Goal: Task Accomplishment & Management: Manage account settings

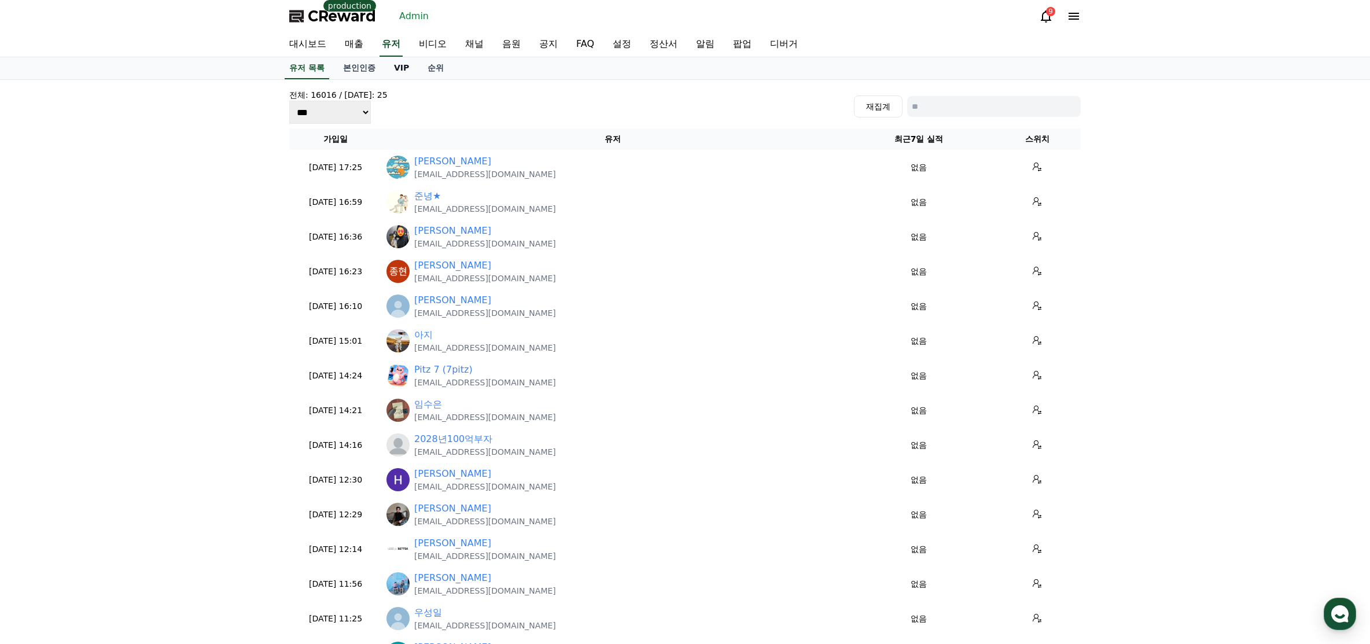
click at [404, 67] on link "VIP" at bounding box center [402, 68] width 34 height 22
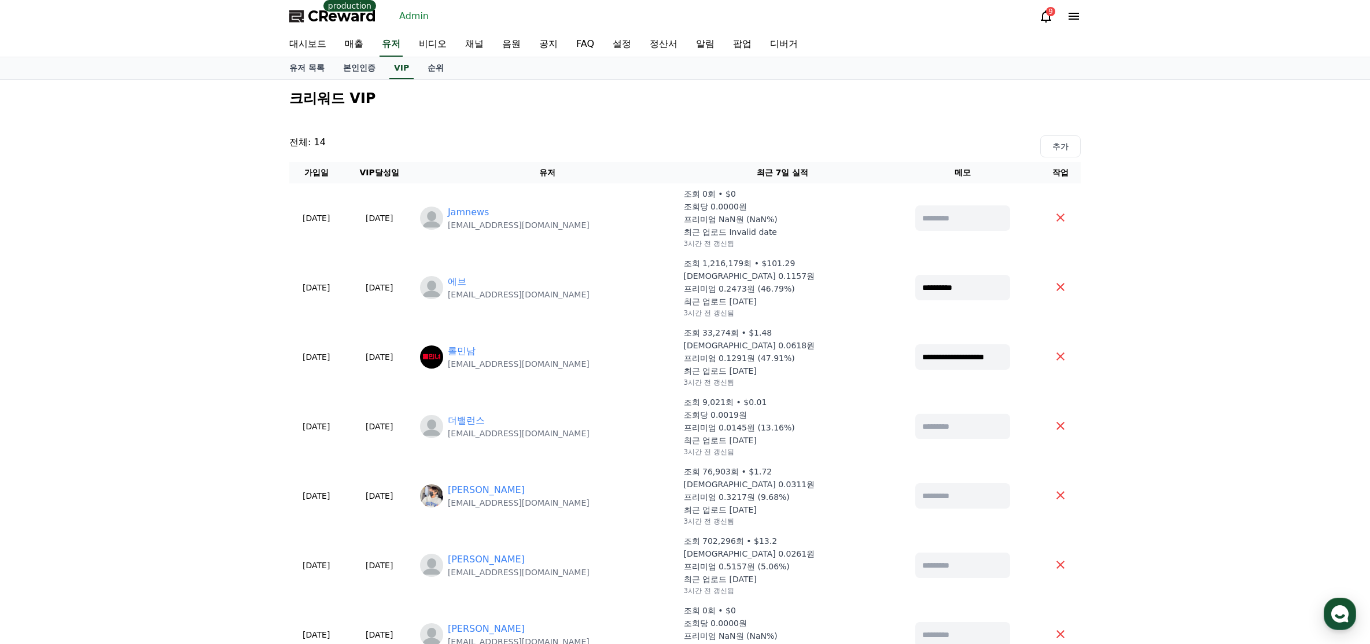
click at [475, 45] on link "채널" at bounding box center [474, 44] width 37 height 24
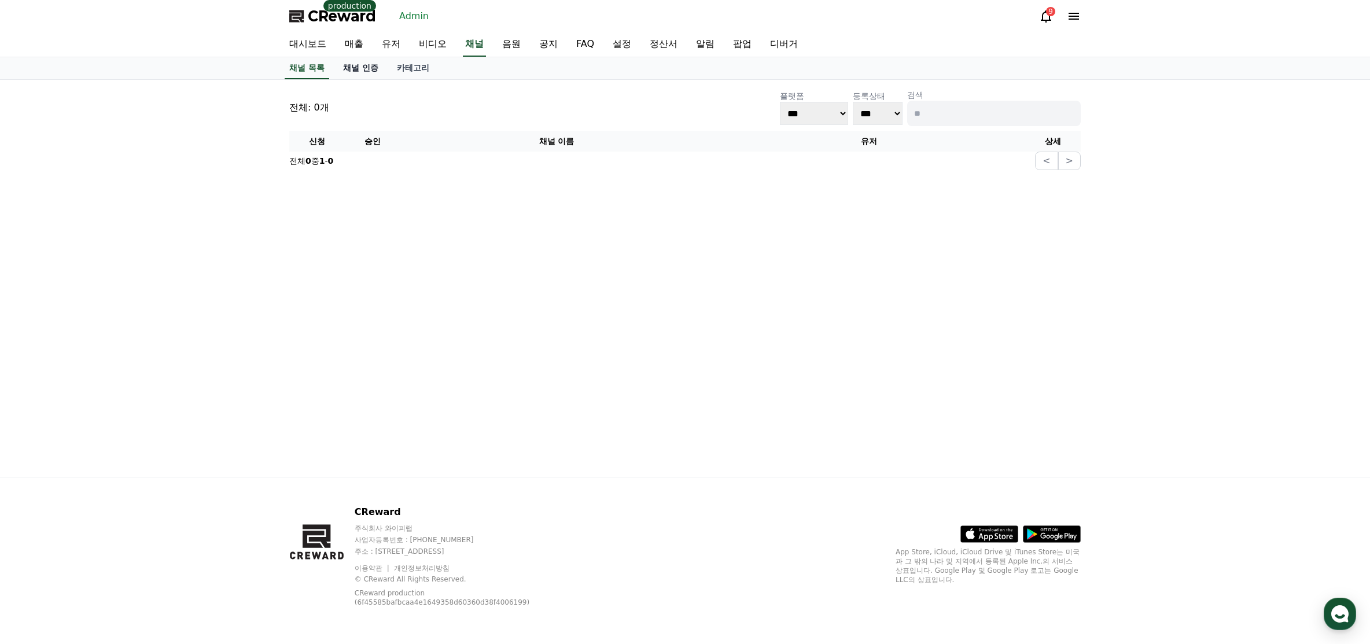
click at [378, 64] on link "채널 인증" at bounding box center [361, 68] width 54 height 22
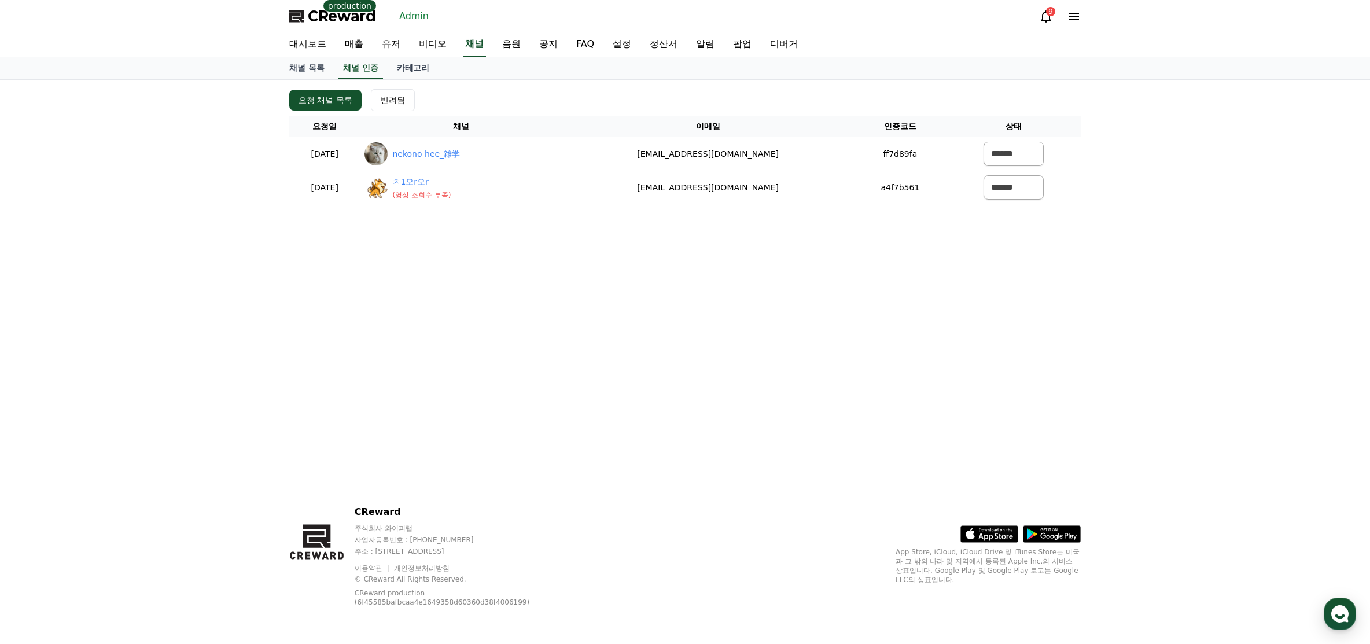
drag, startPoint x: 759, startPoint y: 290, endPoint x: 788, endPoint y: 257, distance: 43.9
click at [762, 290] on div "요청 채널 목록 반려됨 요청일 채널 이메일 인증코드 상태 2025-08-13 08-13 nekono hee_雑学 k.nikoniko.539@g…" at bounding box center [685, 278] width 810 height 397
click at [740, 46] on link "팝업" at bounding box center [742, 44] width 37 height 24
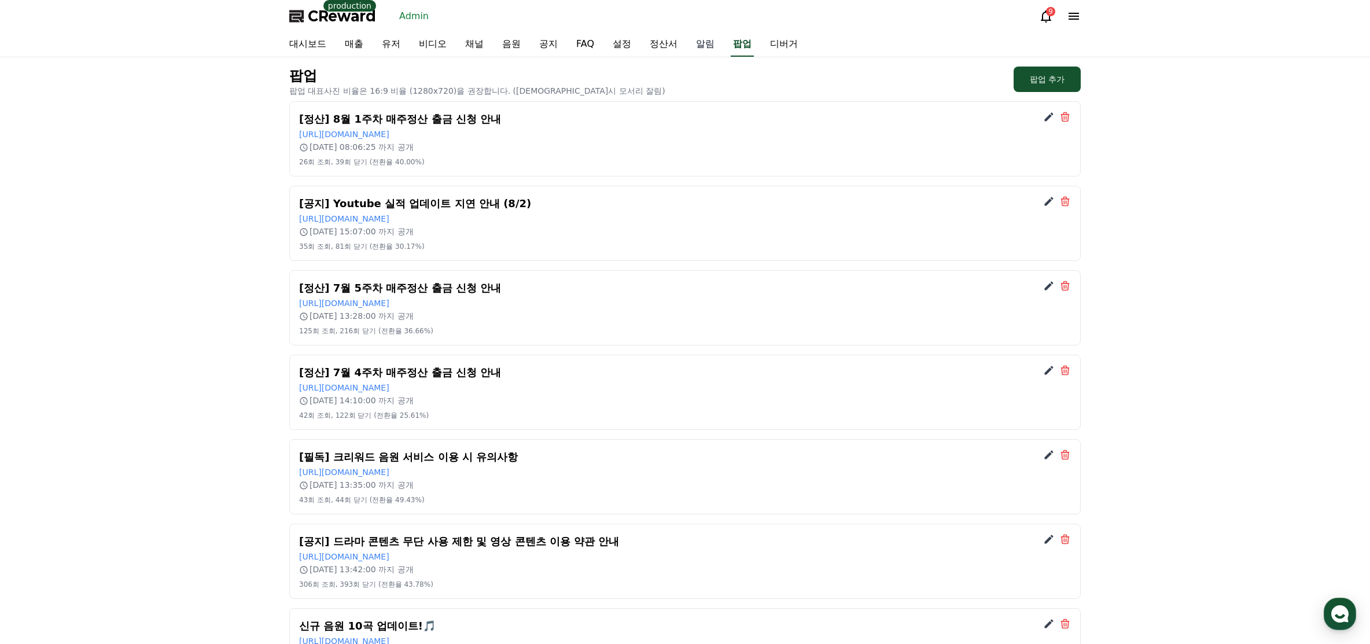
click at [701, 47] on link "알림" at bounding box center [705, 44] width 37 height 24
select select
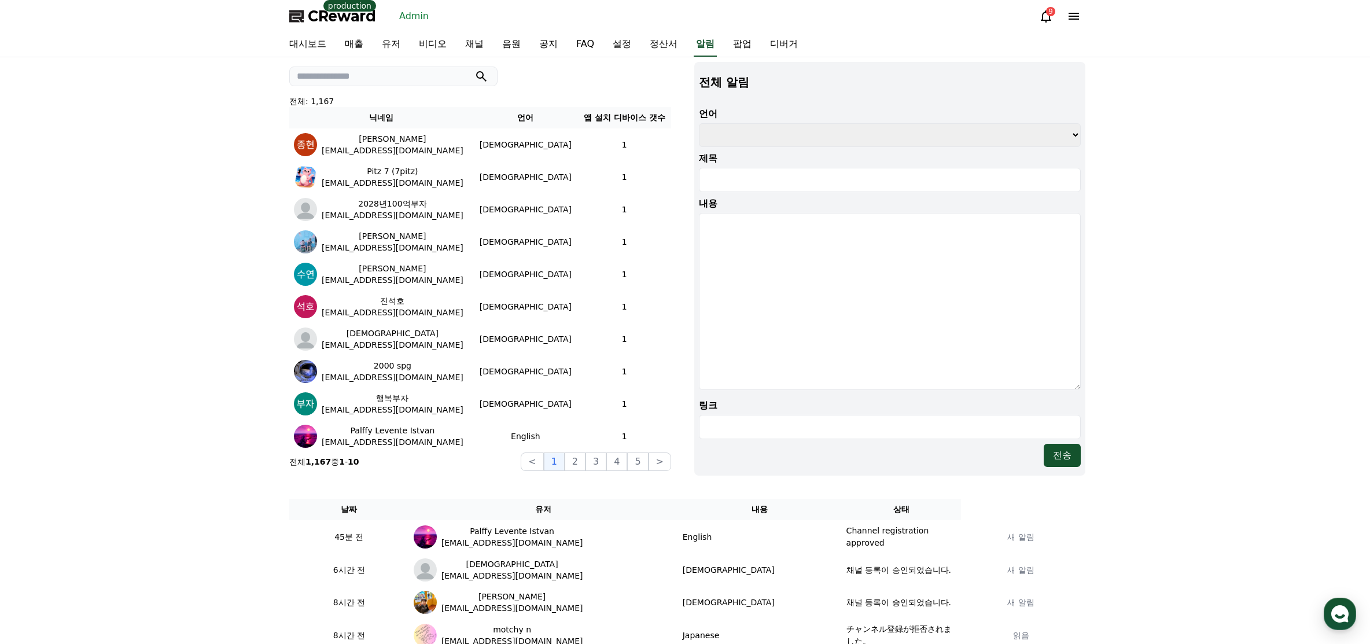
click at [408, 82] on input "search" at bounding box center [393, 77] width 208 height 20
type input "**"
click at [474, 69] on button "submit" at bounding box center [481, 76] width 14 height 14
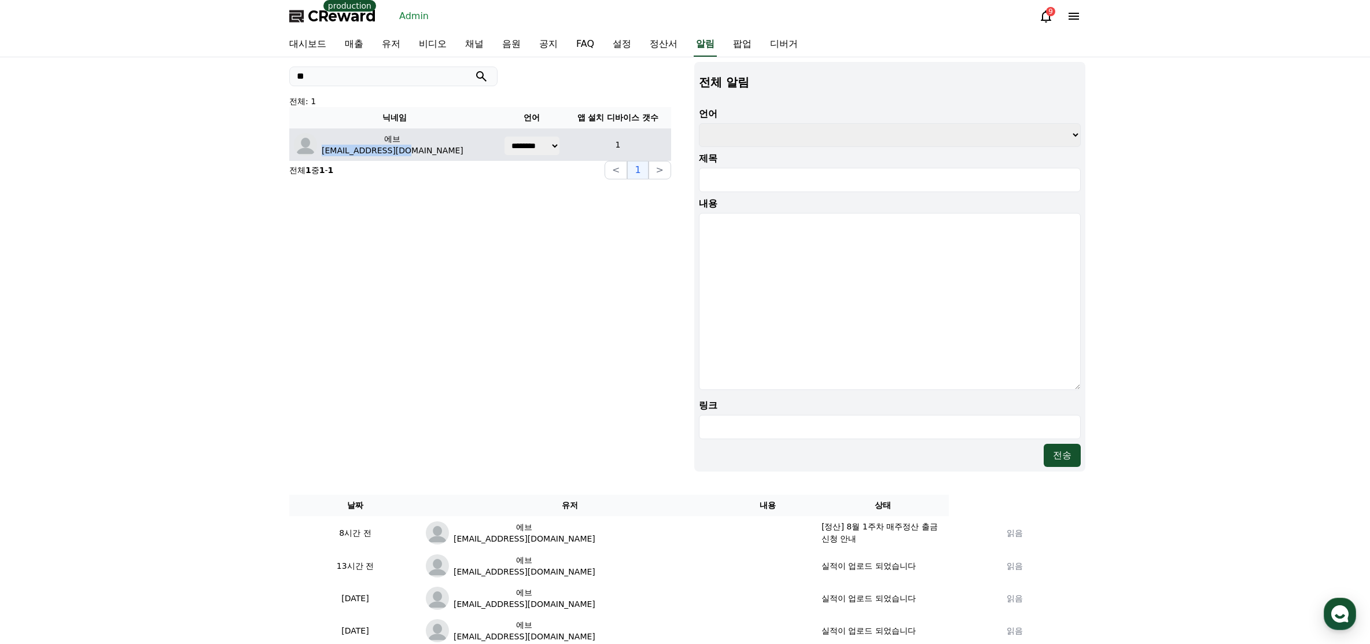
drag, startPoint x: 407, startPoint y: 147, endPoint x: 374, endPoint y: 98, distance: 59.2
click at [322, 157] on td "에브 eb087594@naver.com" at bounding box center [394, 144] width 210 height 32
copy p "eb087594@naver.com"
click at [403, 42] on link "유저" at bounding box center [390, 44] width 37 height 24
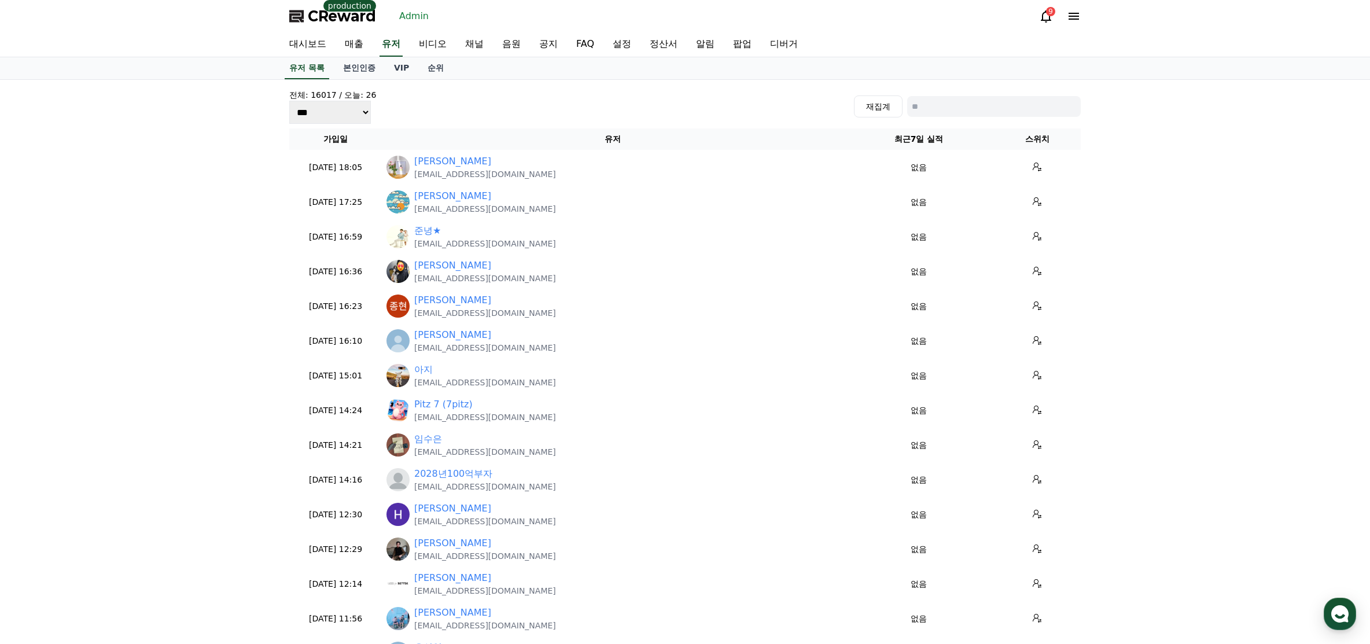
click at [959, 97] on input at bounding box center [994, 106] width 174 height 21
paste input "**********"
type input "**********"
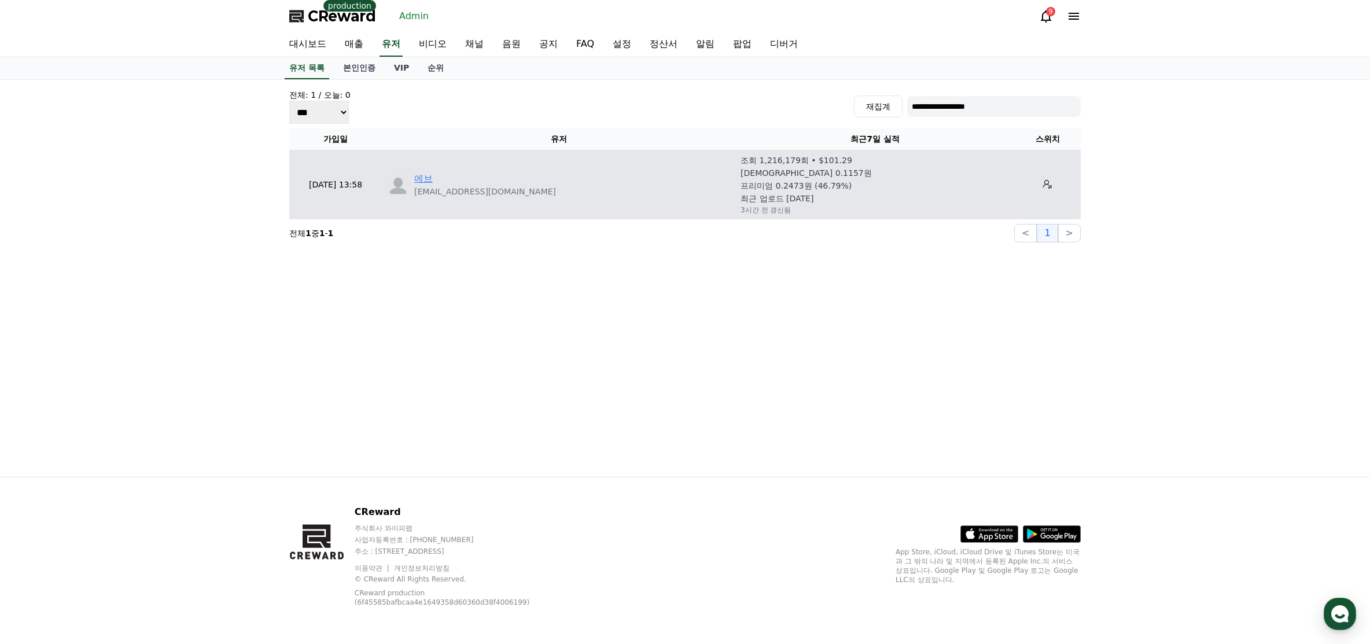
click at [429, 176] on link "에브" at bounding box center [423, 179] width 19 height 14
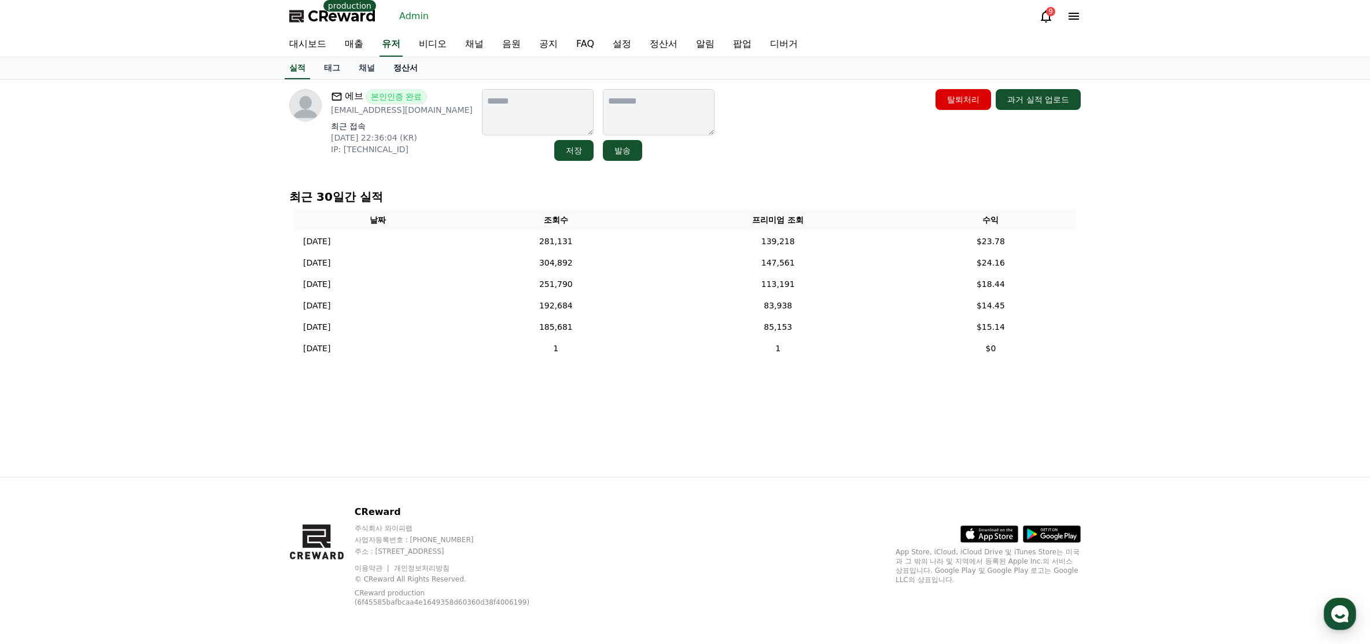
click at [404, 75] on link "정산서" at bounding box center [405, 68] width 43 height 22
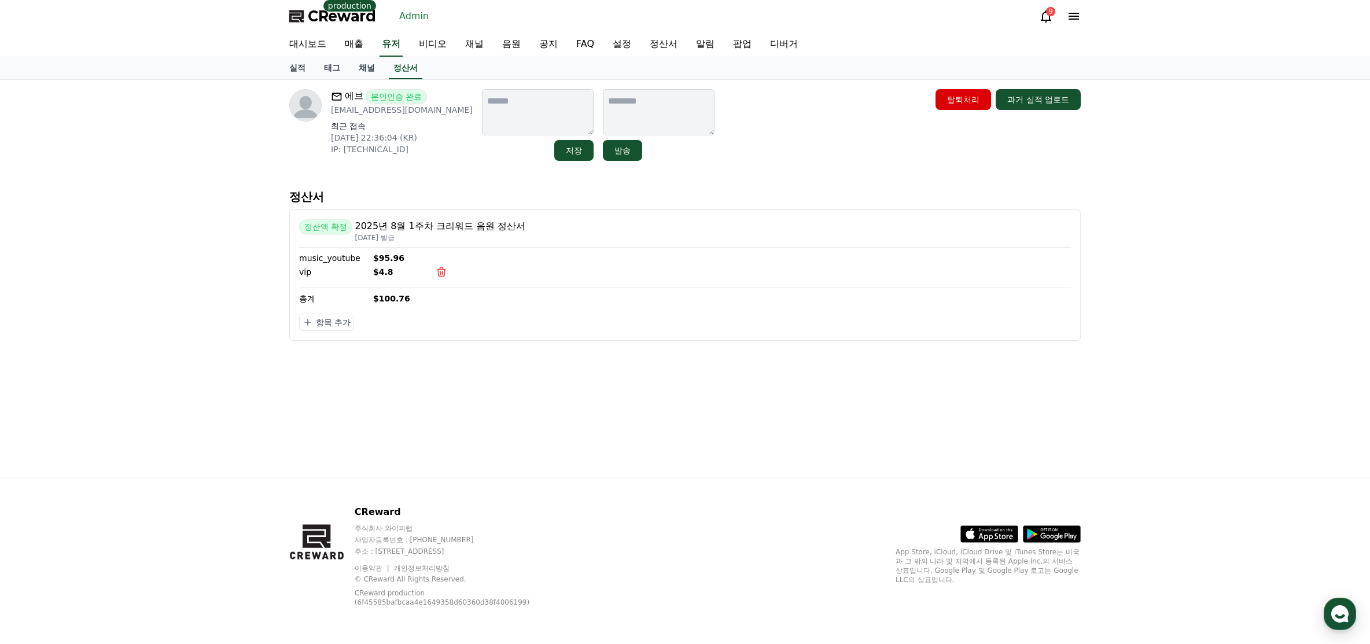
click at [1045, 18] on icon at bounding box center [1046, 16] width 14 height 14
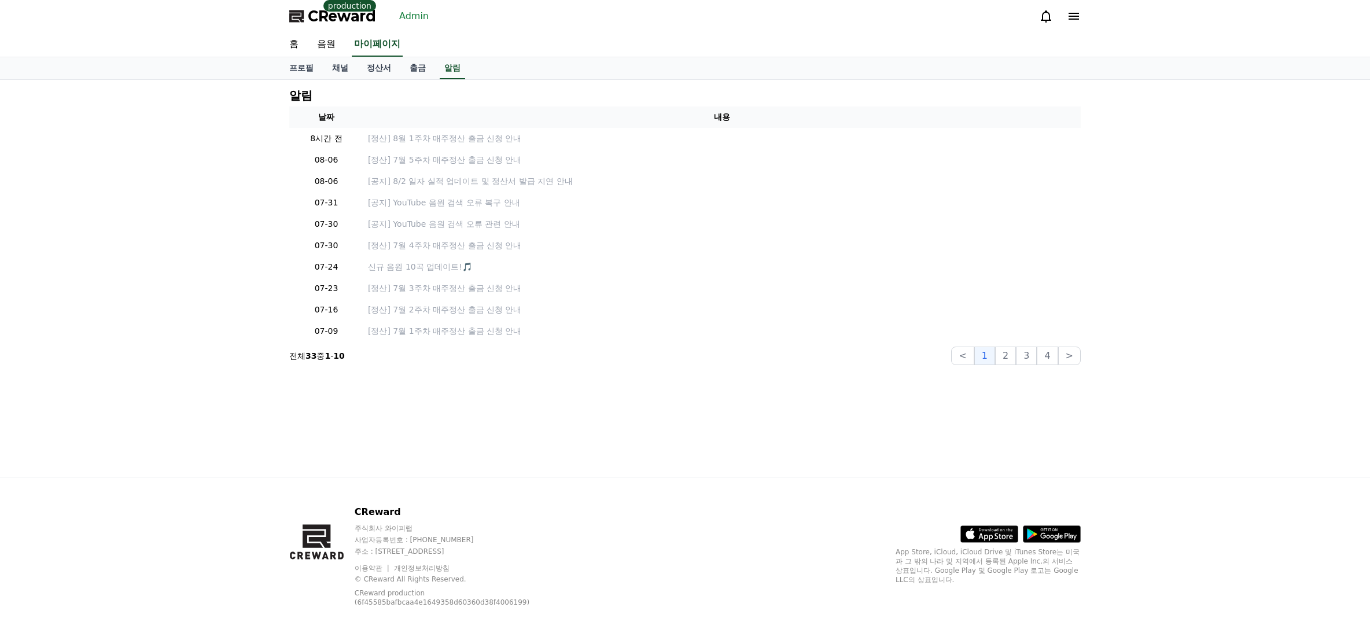
drag, startPoint x: 692, startPoint y: 30, endPoint x: 658, endPoint y: 28, distance: 34.2
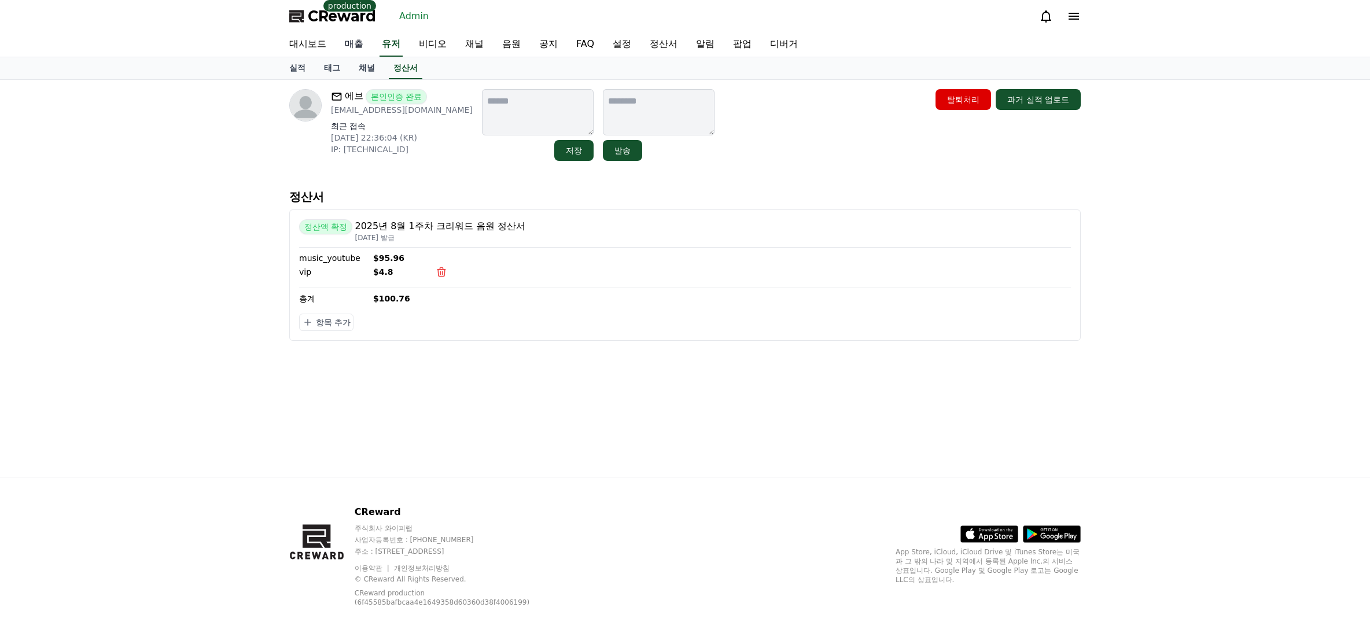
click at [361, 46] on link "매출" at bounding box center [353, 44] width 37 height 24
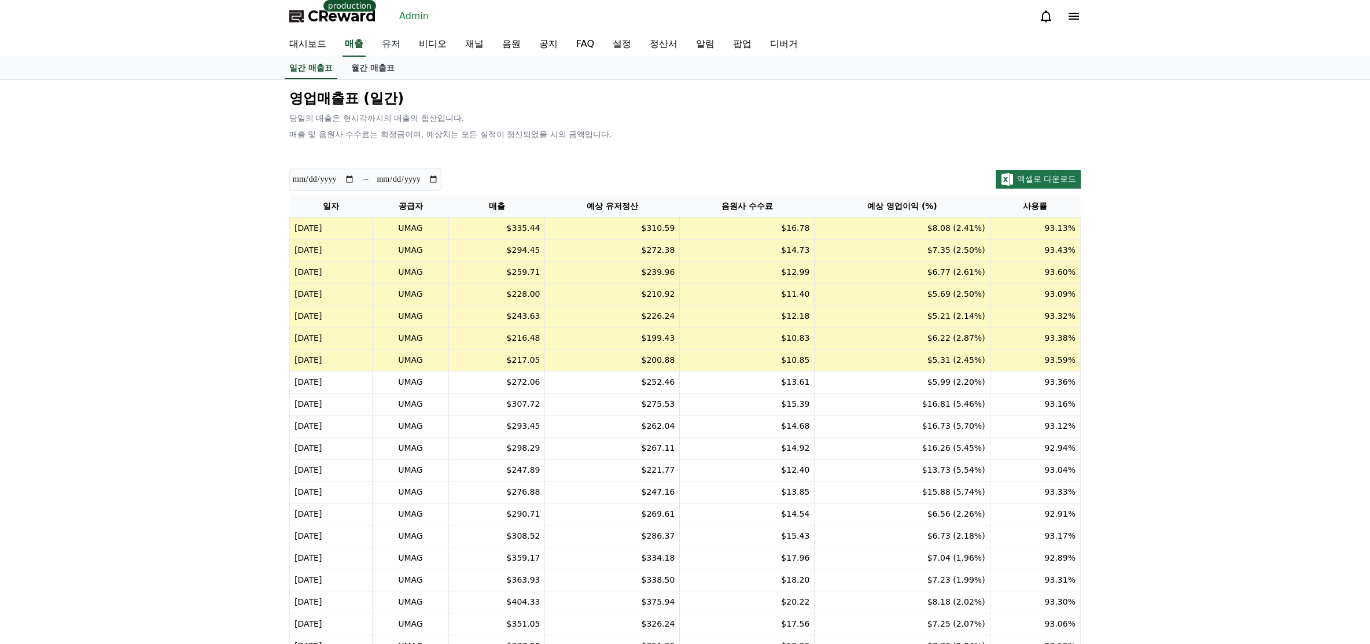
click at [397, 45] on link "유저" at bounding box center [390, 44] width 37 height 24
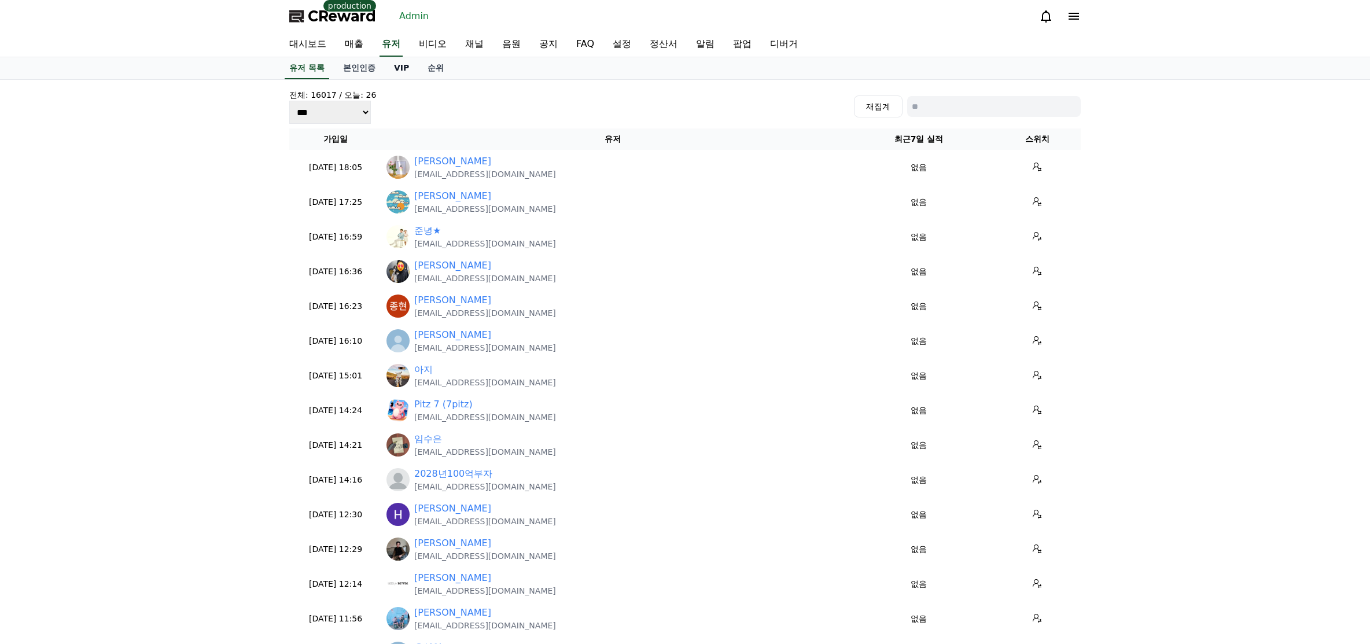
click at [402, 71] on link "VIP" at bounding box center [402, 68] width 34 height 22
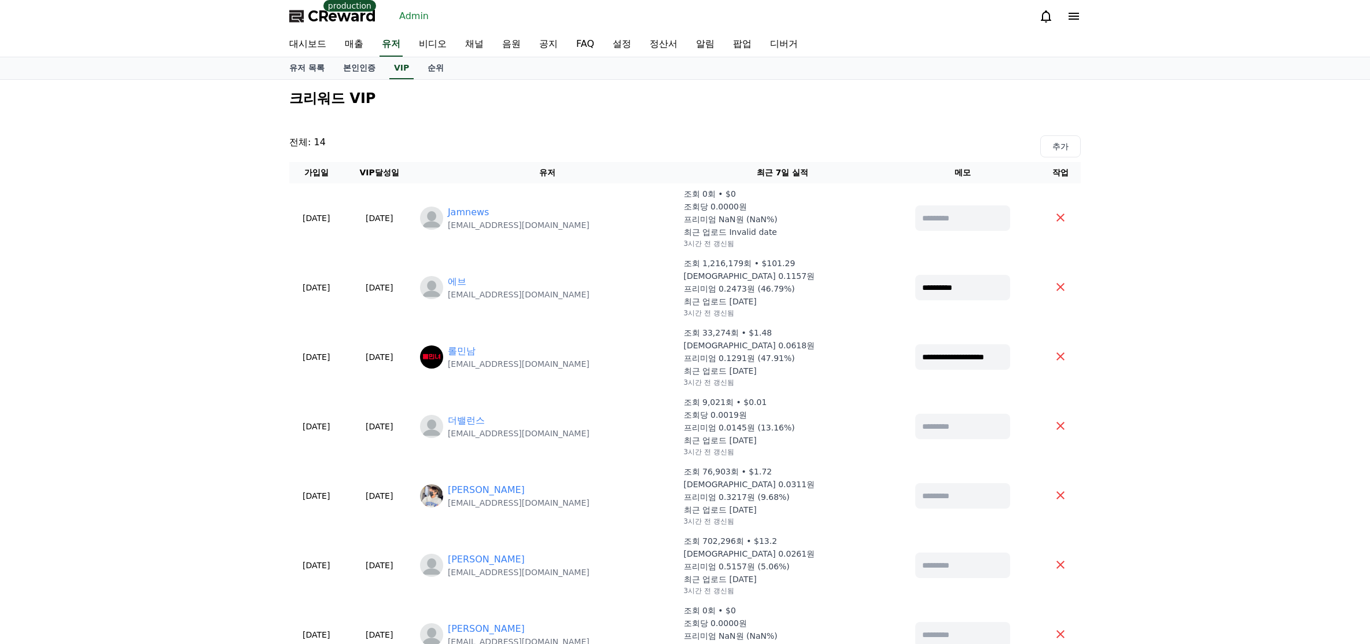
drag, startPoint x: 1211, startPoint y: 163, endPoint x: 1181, endPoint y: 160, distance: 29.7
